Goal: Information Seeking & Learning: Learn about a topic

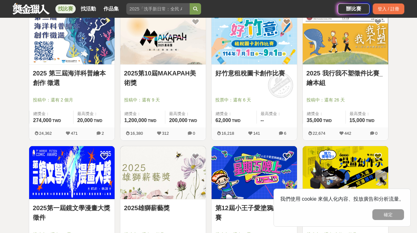
scroll to position [401, 0]
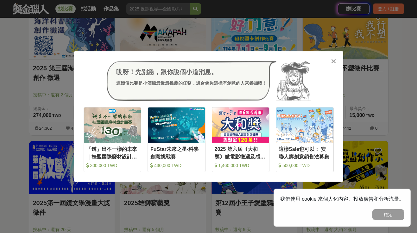
click at [308, 58] on icon at bounding box center [333, 61] width 5 height 6
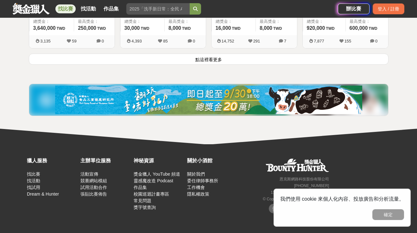
scroll to position [896, 0]
click at [219, 65] on button "點這裡看更多" at bounding box center [208, 58] width 359 height 11
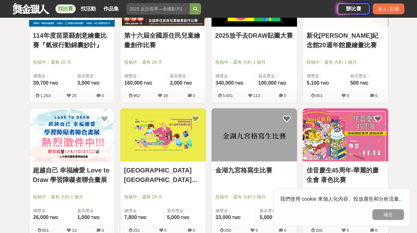
scroll to position [1497, 0]
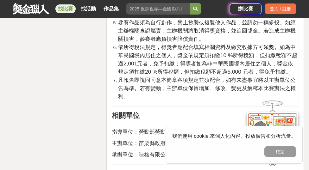
scroll to position [1266, 0]
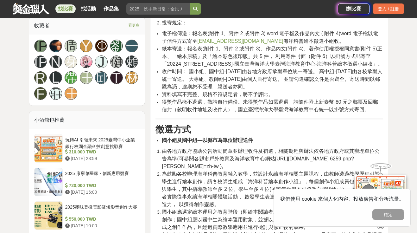
scroll to position [443, 0]
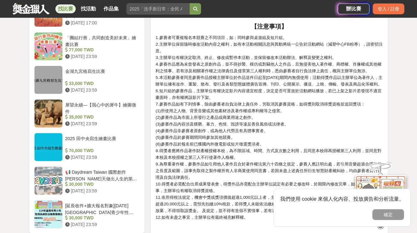
scroll to position [781, 0]
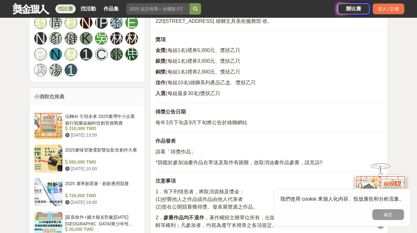
scroll to position [447, 0]
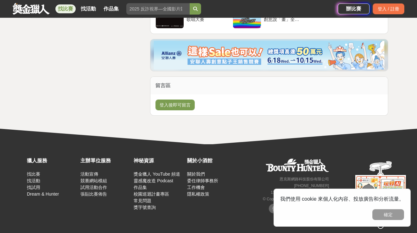
scroll to position [970, 0]
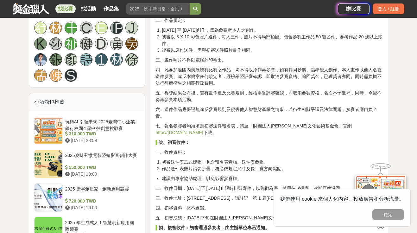
scroll to position [422, 0]
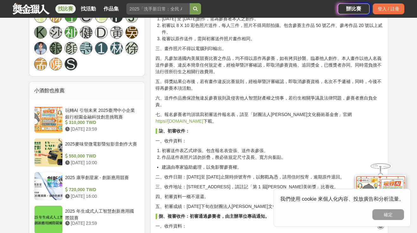
click at [217, 12] on p "二、作品規定：" at bounding box center [268, 9] width 227 height 7
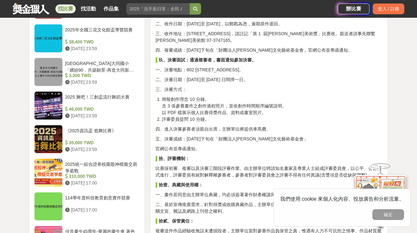
scroll to position [675, 0]
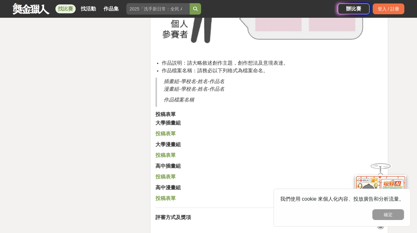
scroll to position [1276, 0]
